Goal: Task Accomplishment & Management: Use online tool/utility

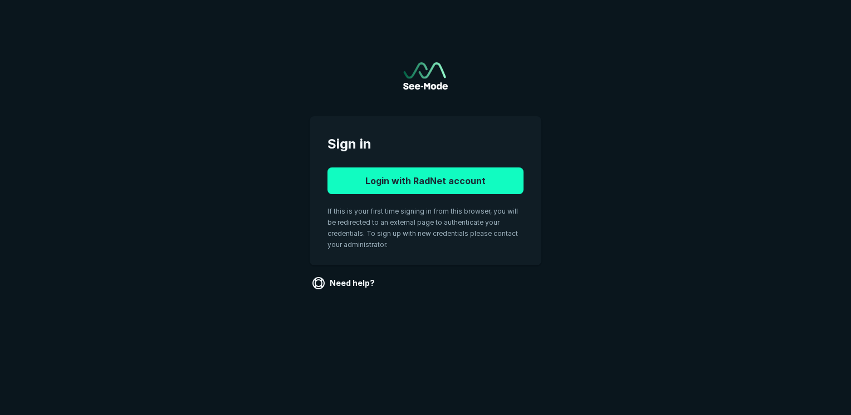
click at [393, 181] on button "Login with RadNet account" at bounding box center [425, 181] width 196 height 27
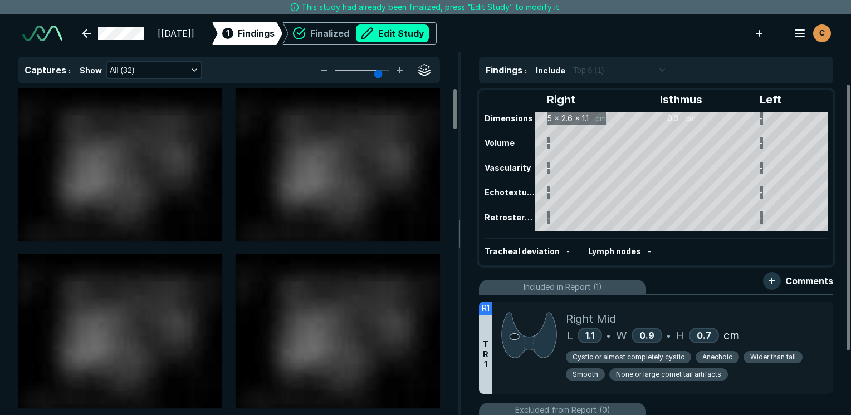
scroll to position [3041, 5258]
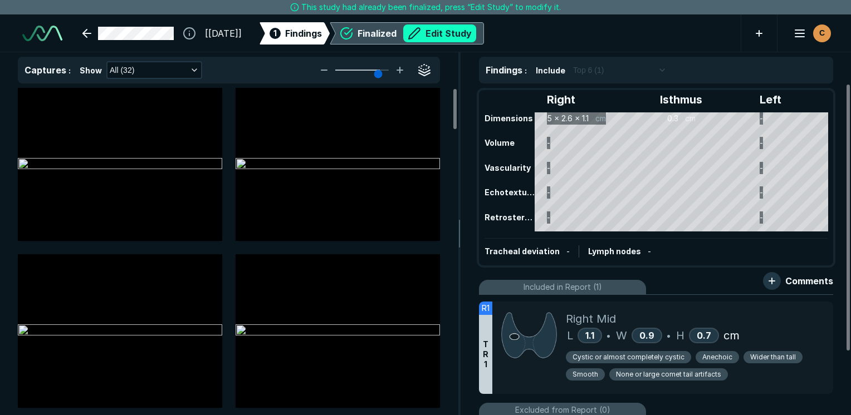
click at [469, 35] on button "Edit Study" at bounding box center [439, 33] width 73 height 18
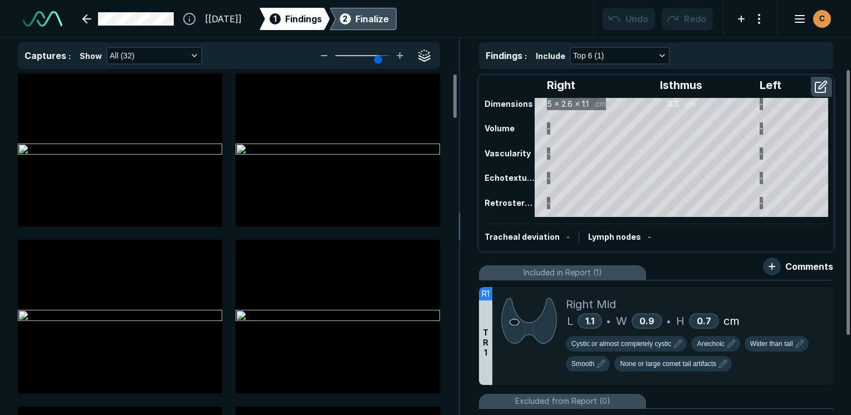
scroll to position [3106, 5258]
click at [824, 300] on icon at bounding box center [821, 298] width 13 height 13
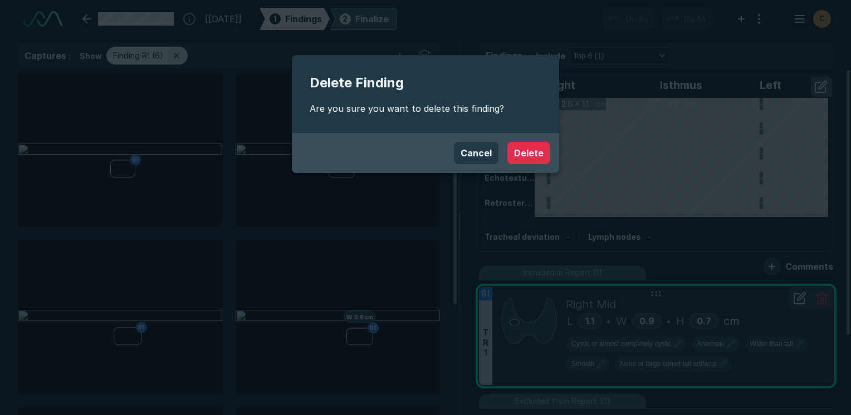
scroll to position [2848, 3312]
click at [536, 146] on button "Delete" at bounding box center [528, 153] width 43 height 22
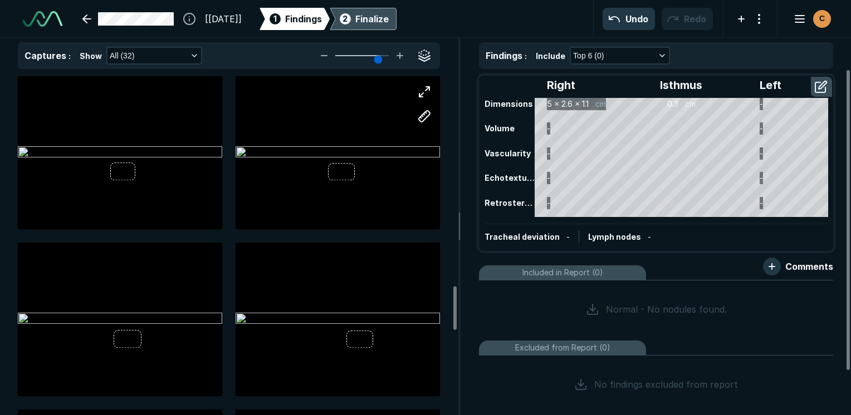
scroll to position [1670, 0]
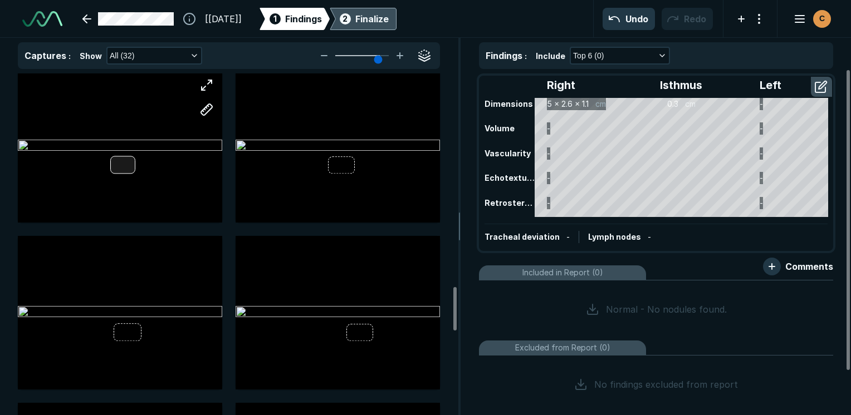
click at [121, 168] on div at bounding box center [120, 146] width 204 height 153
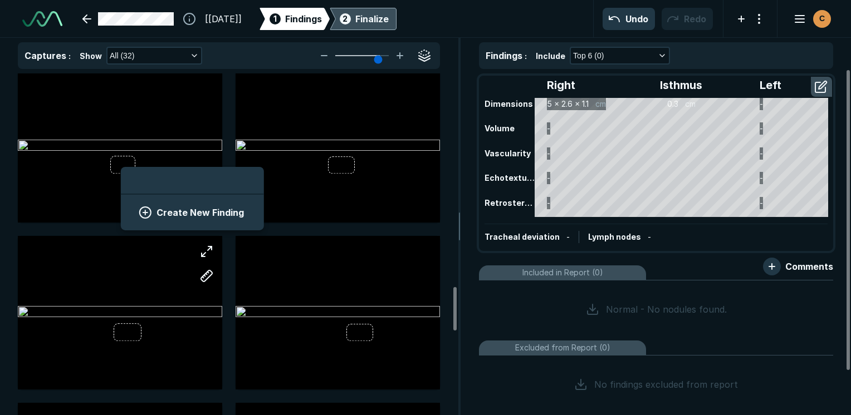
scroll to position [1526, 2064]
click at [225, 210] on button "Create New Finding" at bounding box center [192, 213] width 116 height 22
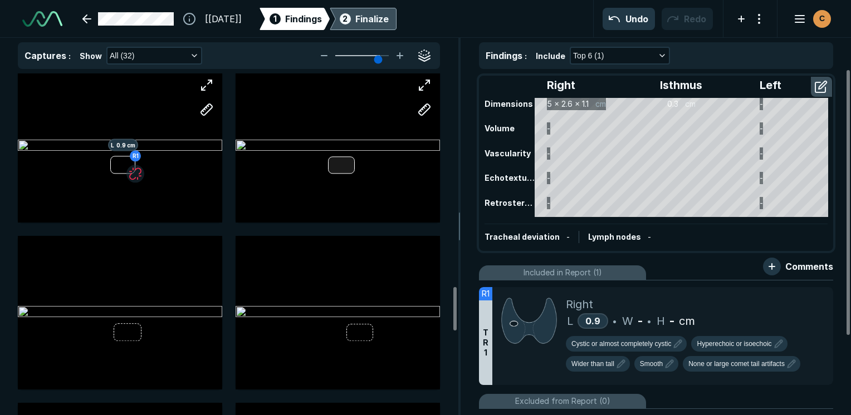
click at [344, 160] on div at bounding box center [341, 164] width 26 height 17
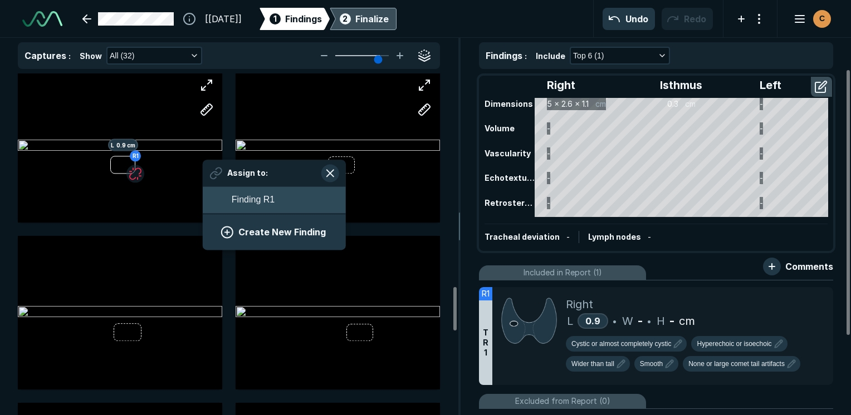
click at [258, 200] on span "Finding R1" at bounding box center [253, 199] width 43 height 13
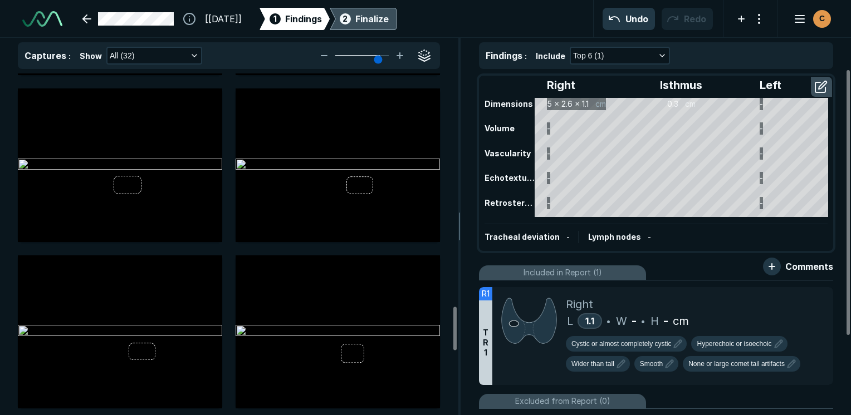
scroll to position [1837, 0]
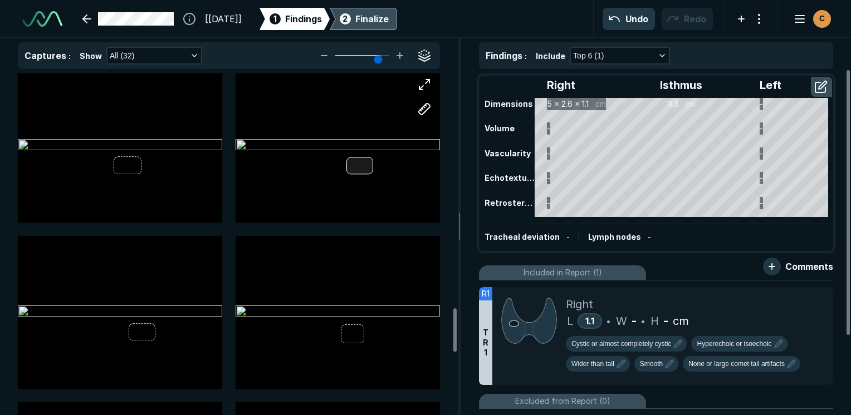
click at [352, 165] on div at bounding box center [359, 165] width 26 height 17
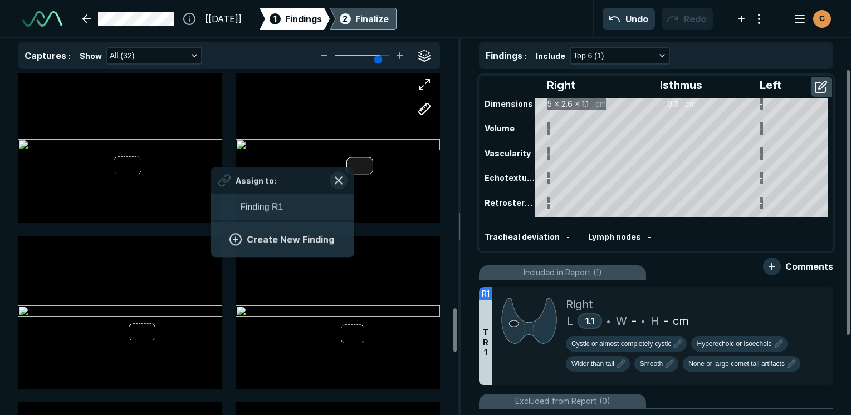
scroll to position [1526, 2064]
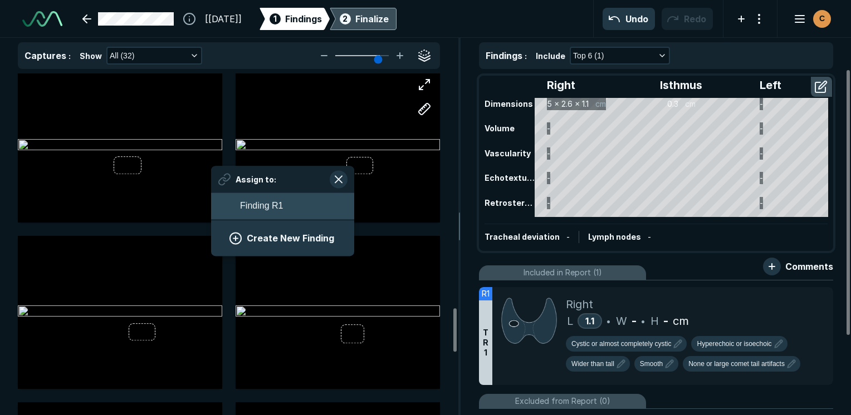
click at [289, 208] on button "Finding R1" at bounding box center [282, 206] width 143 height 27
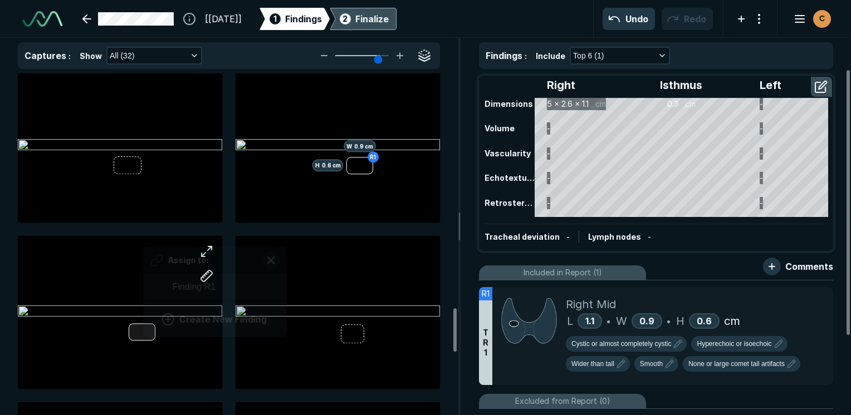
click at [144, 329] on div "Assign to: Finding R1 Create New Finding" at bounding box center [120, 312] width 204 height 153
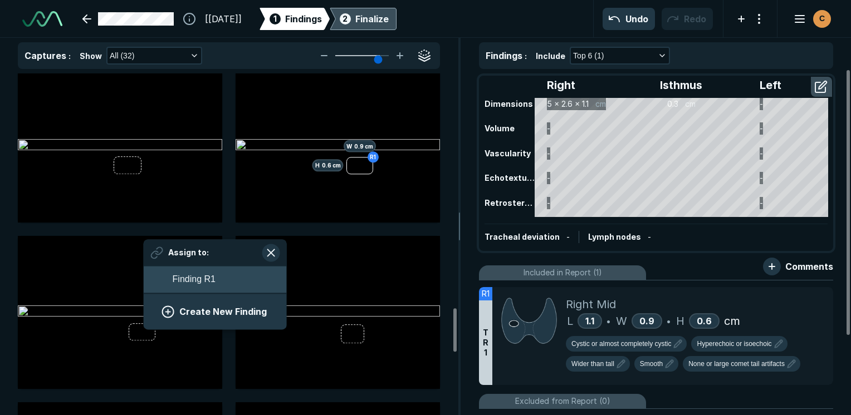
click at [216, 279] on button "Finding R1" at bounding box center [215, 279] width 143 height 27
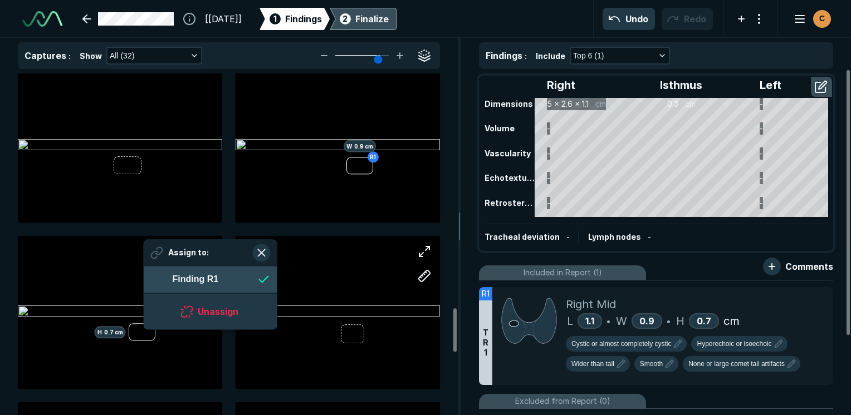
scroll to position [1526, 2031]
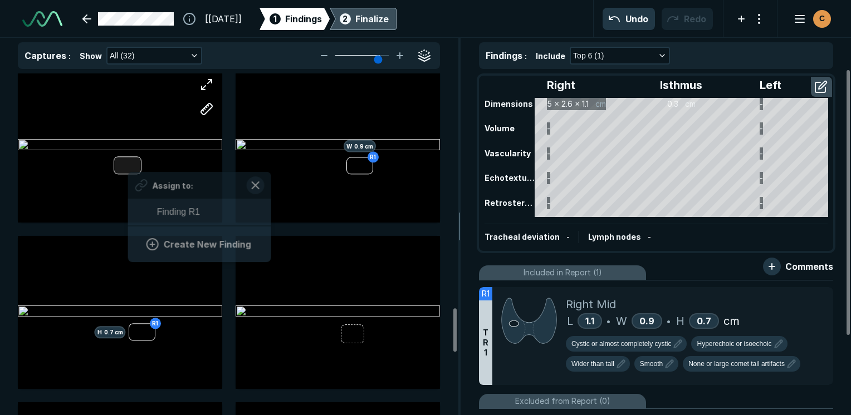
click at [128, 168] on div "Assign to: Finding R1 Create New Finding" at bounding box center [120, 145] width 204 height 153
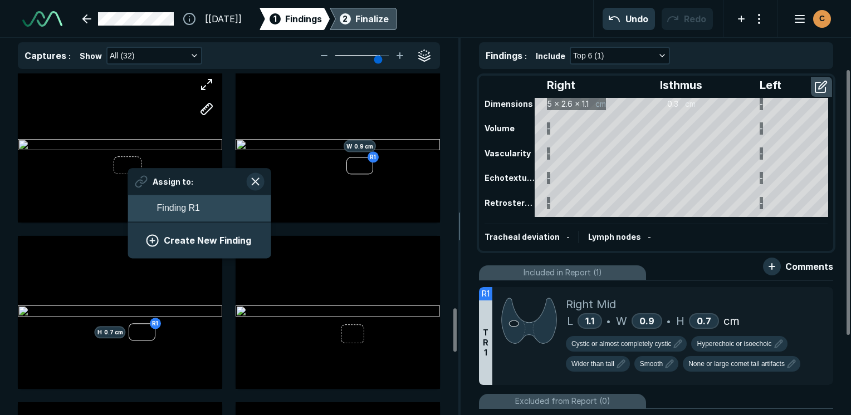
click at [169, 206] on span "Finding R1" at bounding box center [178, 208] width 43 height 13
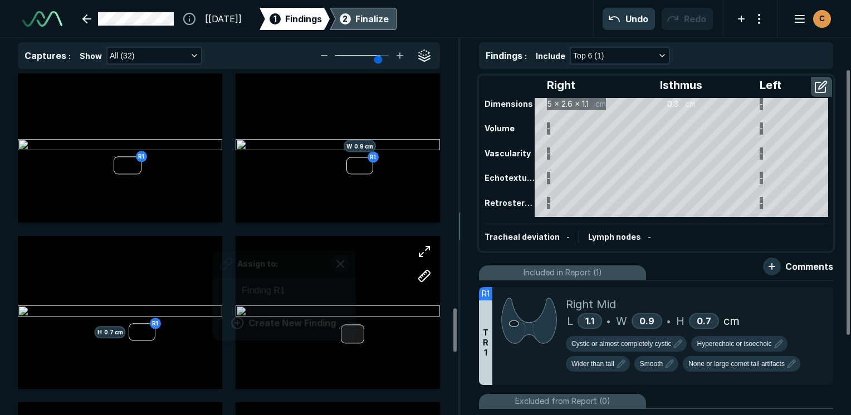
click at [354, 333] on div "Assign to: Finding R1 Create New Finding" at bounding box center [337, 312] width 204 height 153
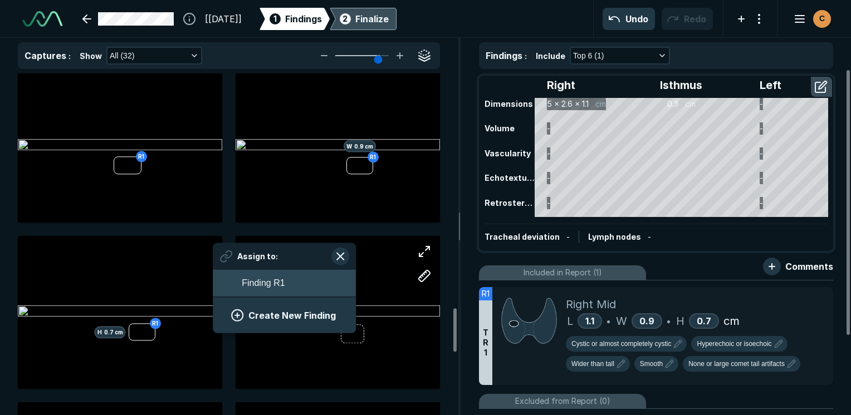
click at [308, 281] on button "Finding R1" at bounding box center [284, 282] width 143 height 27
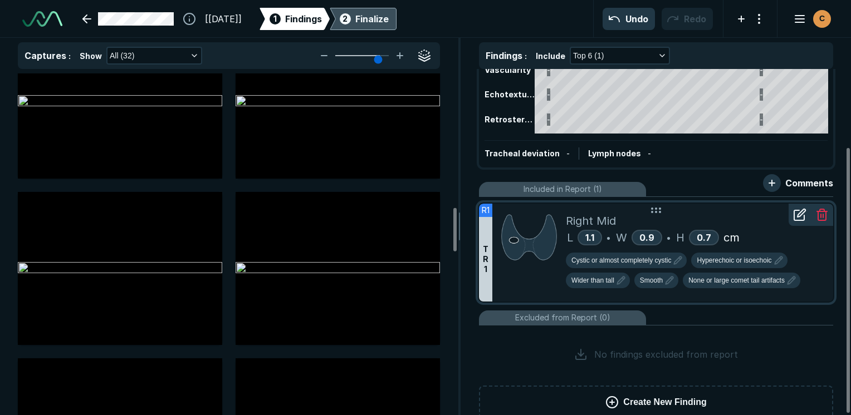
scroll to position [102, 0]
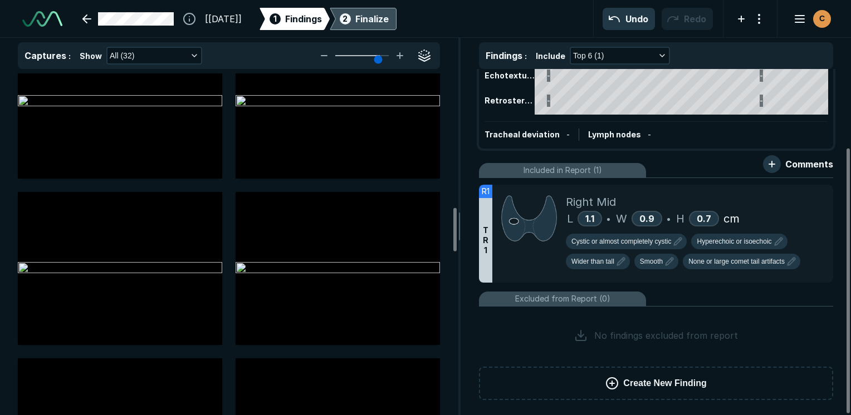
click at [389, 19] on div "Finalize" at bounding box center [371, 18] width 33 height 13
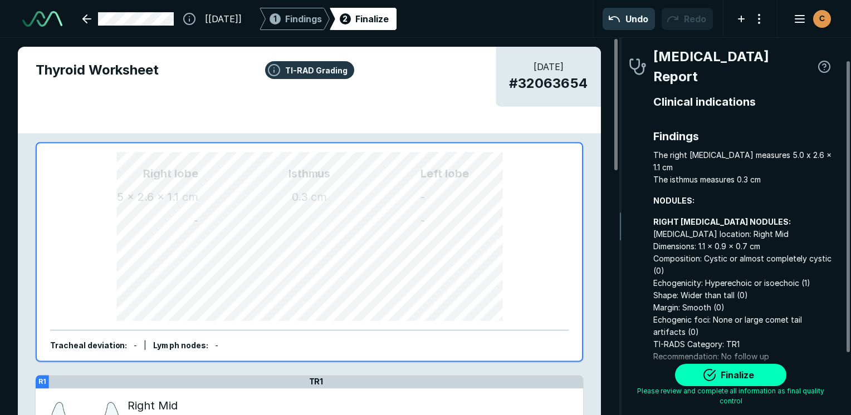
scroll to position [109, 0]
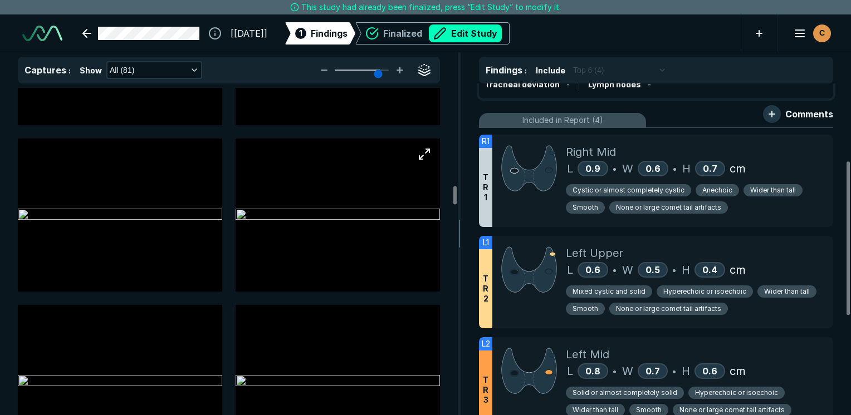
scroll to position [2060, 0]
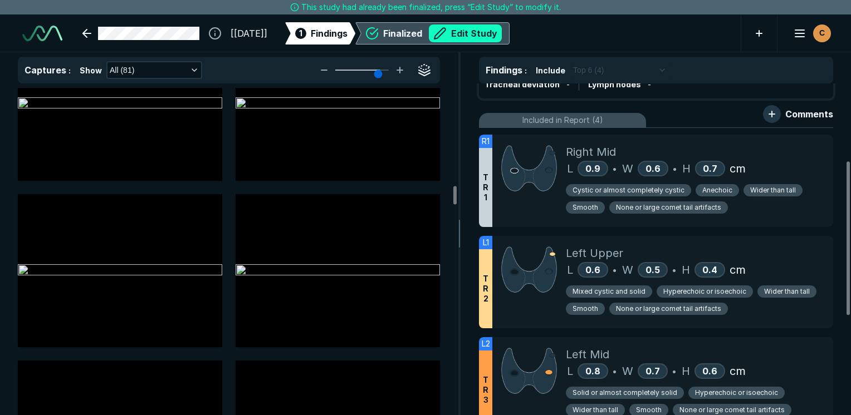
click at [502, 38] on button "Edit Study" at bounding box center [465, 33] width 73 height 18
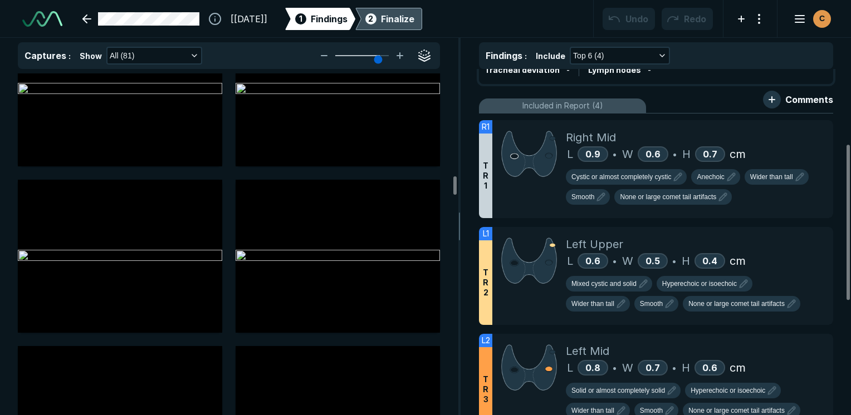
scroll to position [3106, 5258]
click at [802, 130] on icon at bounding box center [801, 130] width 8 height 8
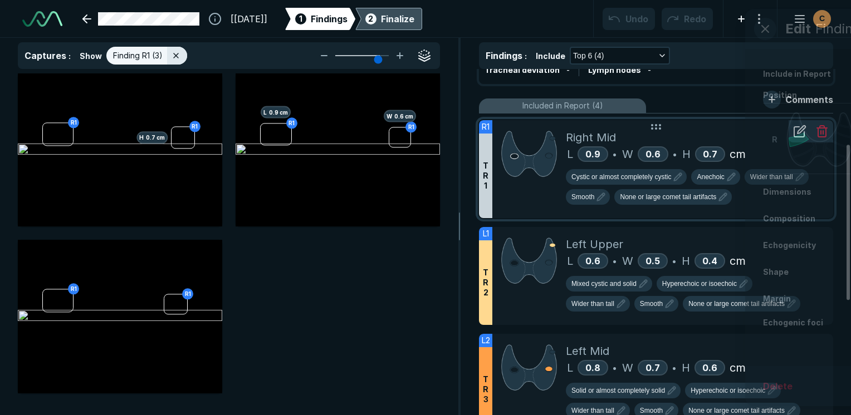
scroll to position [2657, 2855]
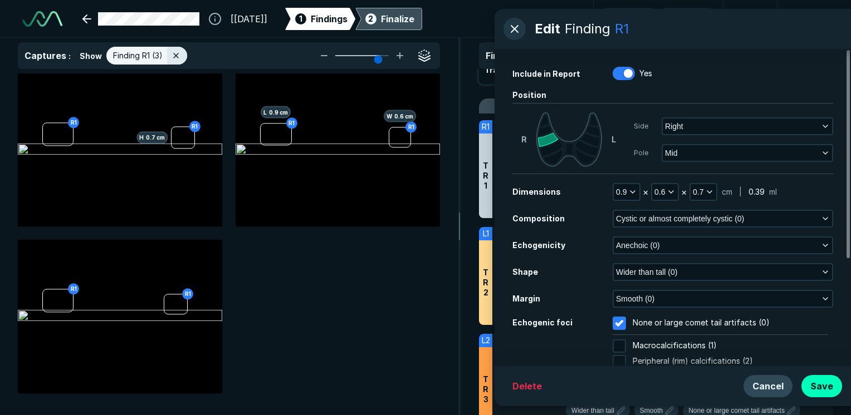
click at [784, 387] on button "Cancel" at bounding box center [767, 386] width 49 height 22
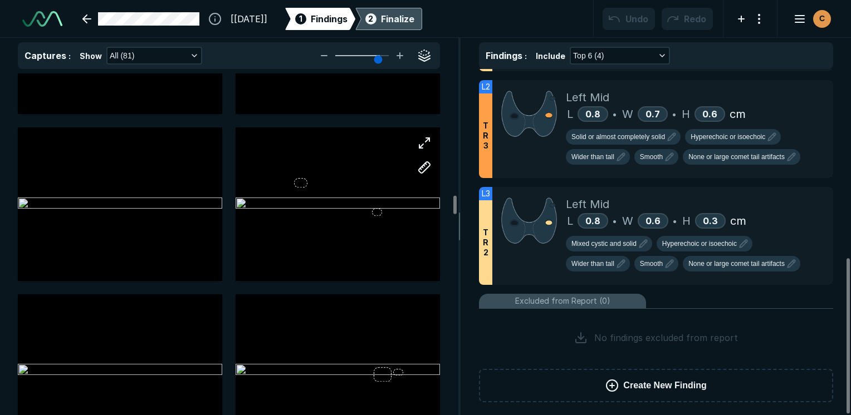
scroll to position [2449, 0]
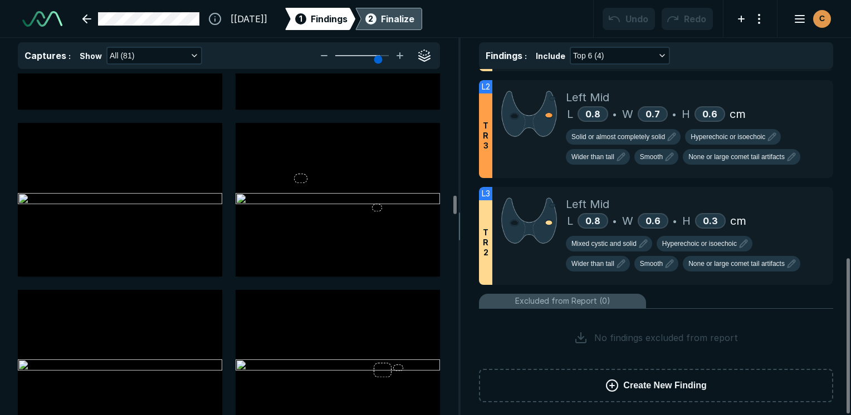
click at [640, 372] on button "Create New Finding" at bounding box center [656, 385] width 354 height 33
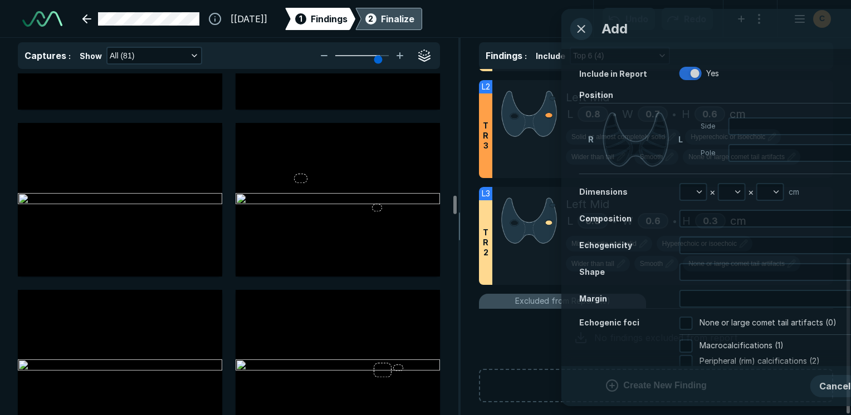
scroll to position [2657, 2855]
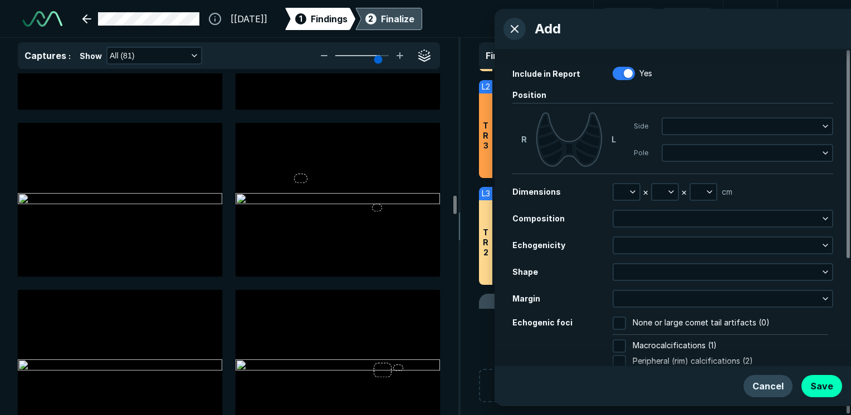
click at [773, 396] on button "Cancel" at bounding box center [767, 386] width 49 height 22
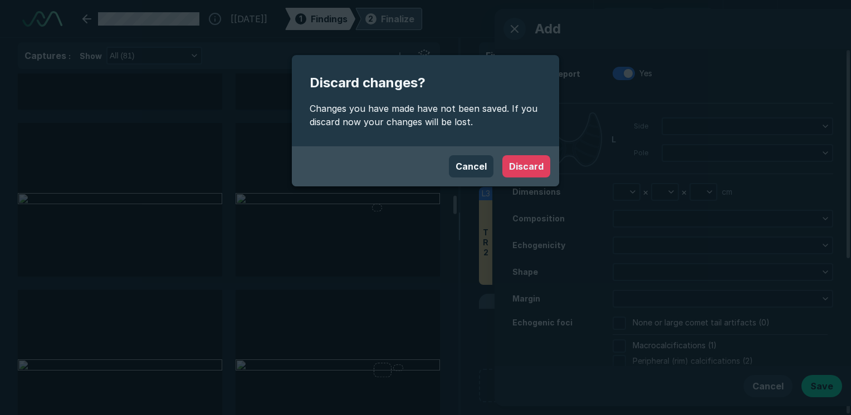
click at [531, 162] on button "Discard" at bounding box center [526, 166] width 48 height 22
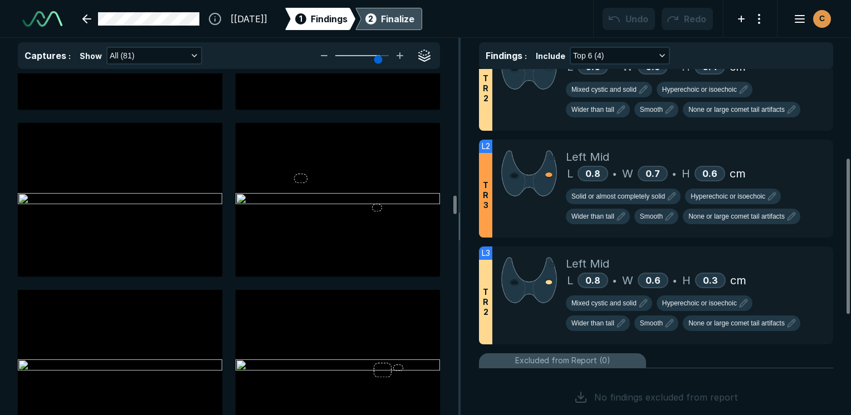
scroll to position [198, 0]
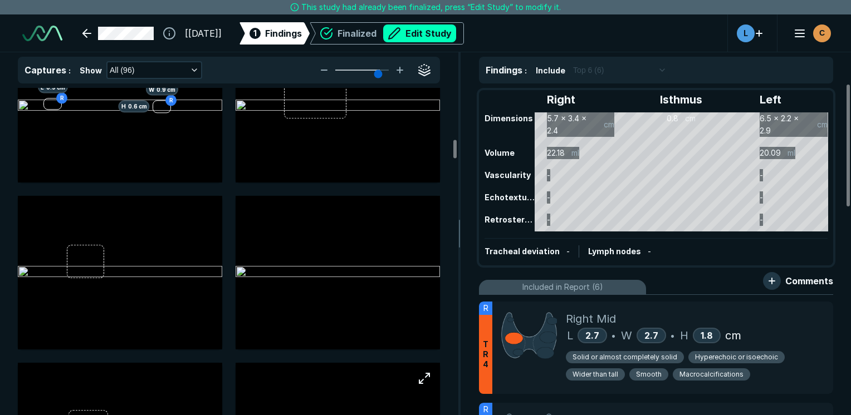
scroll to position [1280, 0]
